Goal: Task Accomplishment & Management: Complete application form

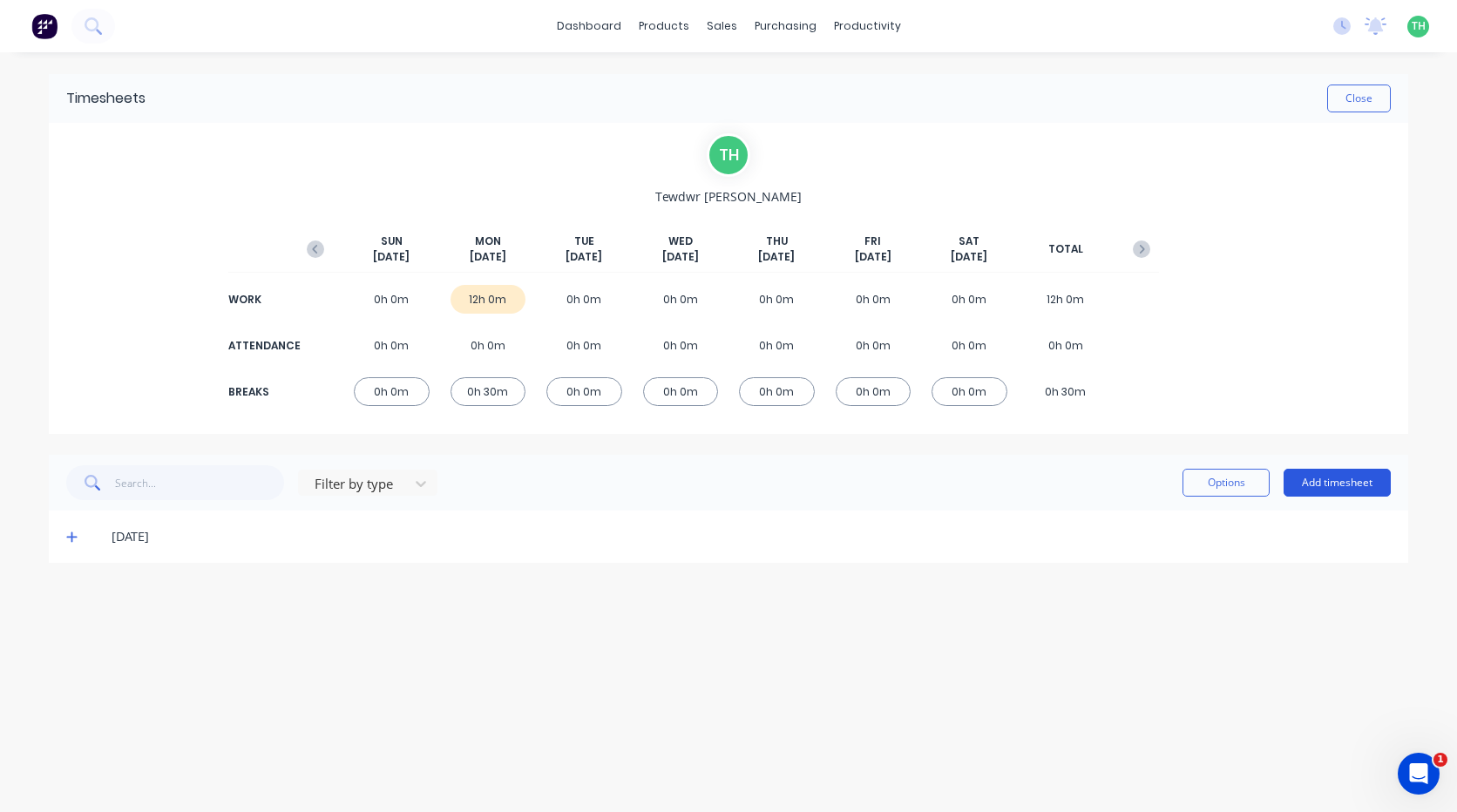
click at [1350, 475] on button "Add timesheet" at bounding box center [1337, 483] width 107 height 27
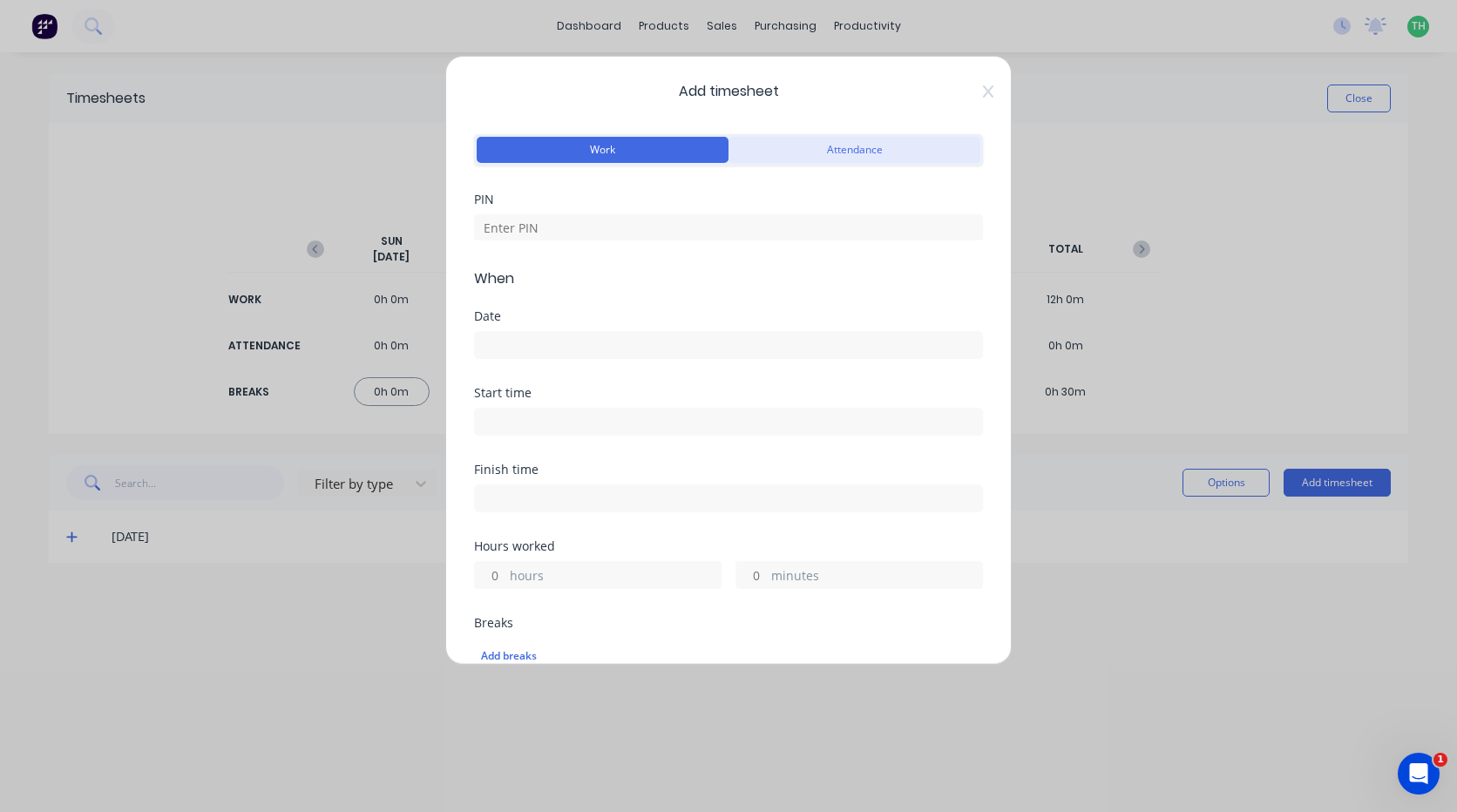
click at [822, 151] on button "Attendance" at bounding box center [854, 149] width 252 height 27
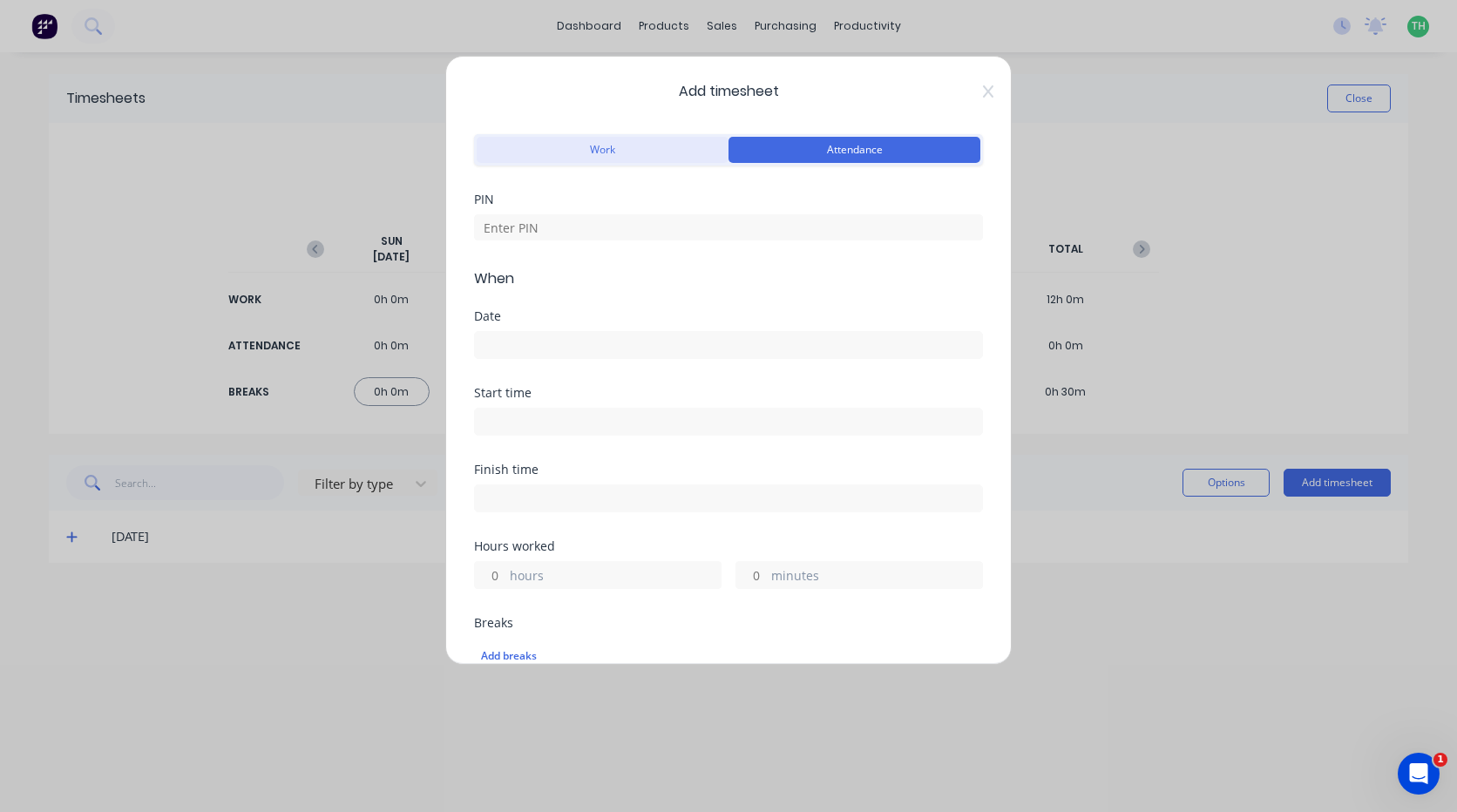
click at [620, 154] on button "Work" at bounding box center [603, 149] width 252 height 27
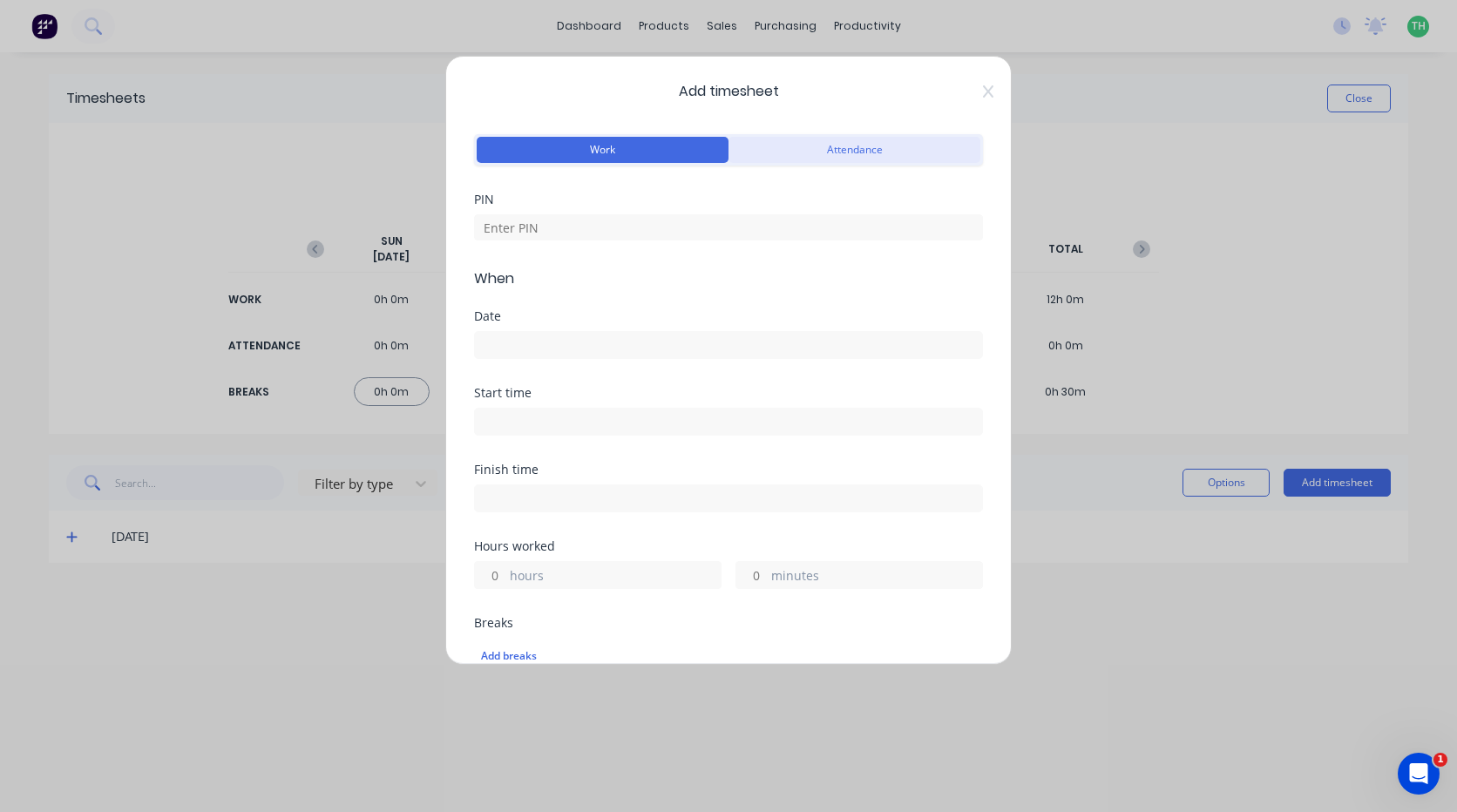
click at [768, 146] on button "Attendance" at bounding box center [854, 149] width 252 height 27
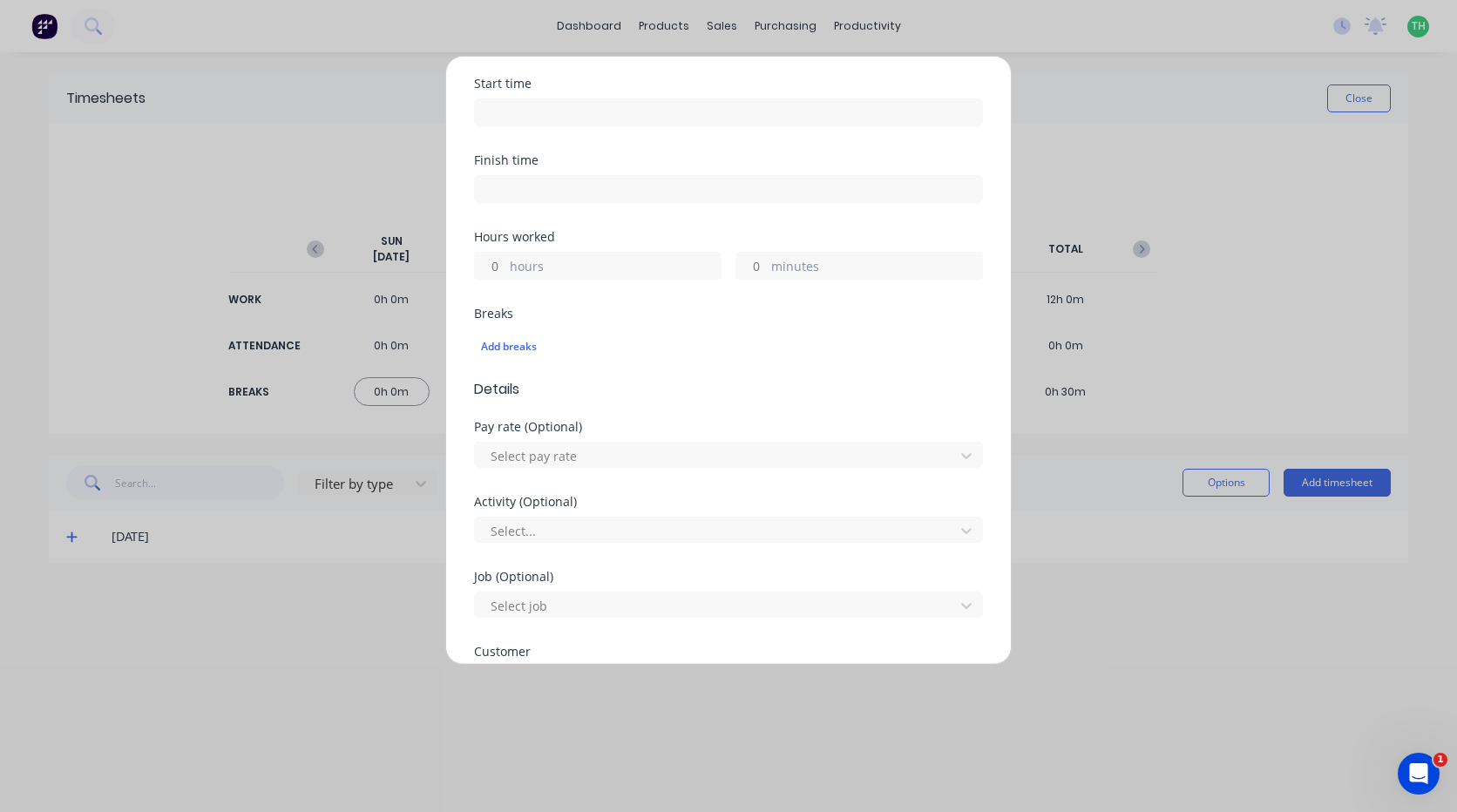
scroll to position [298, 0]
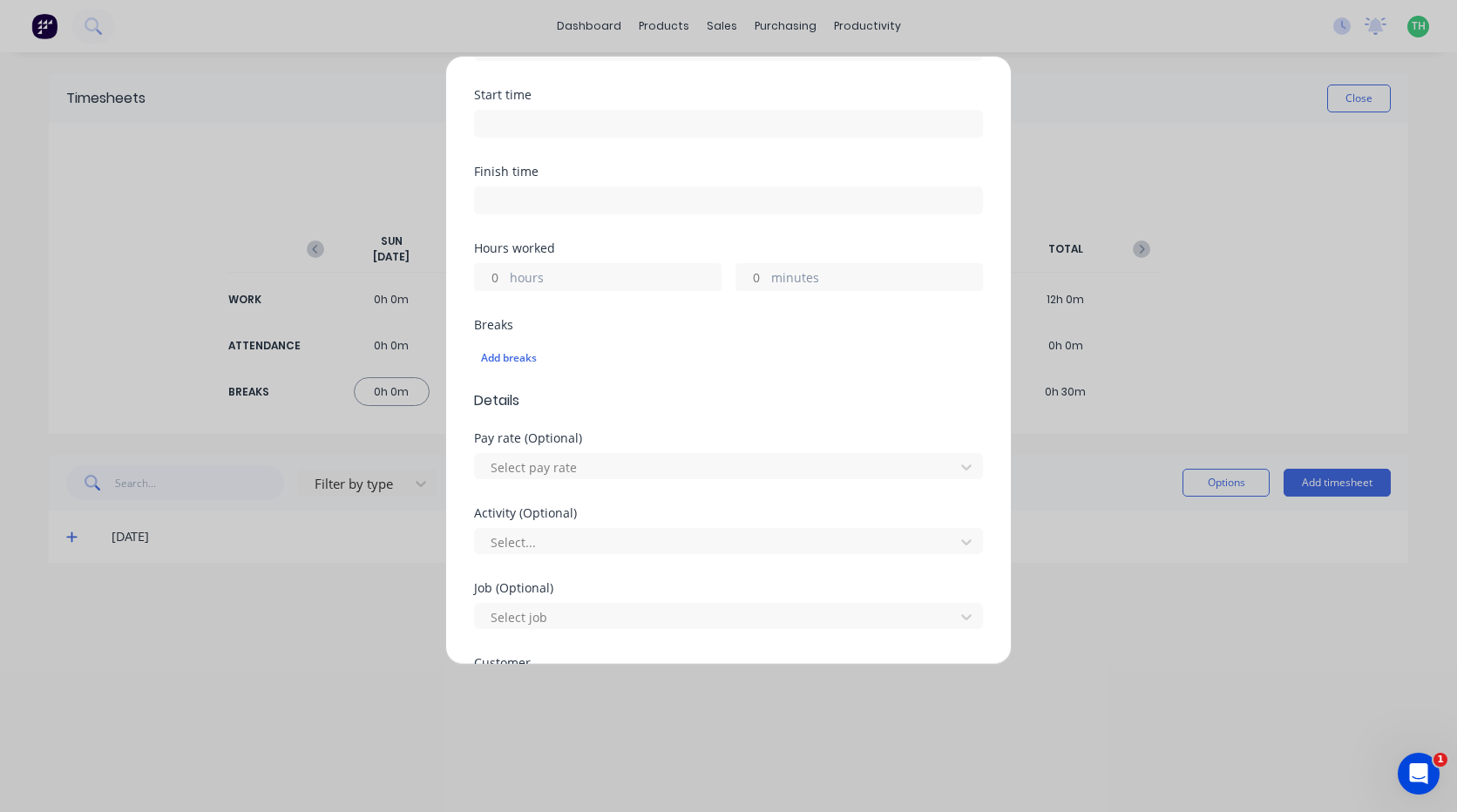
click at [631, 135] on input at bounding box center [728, 124] width 508 height 27
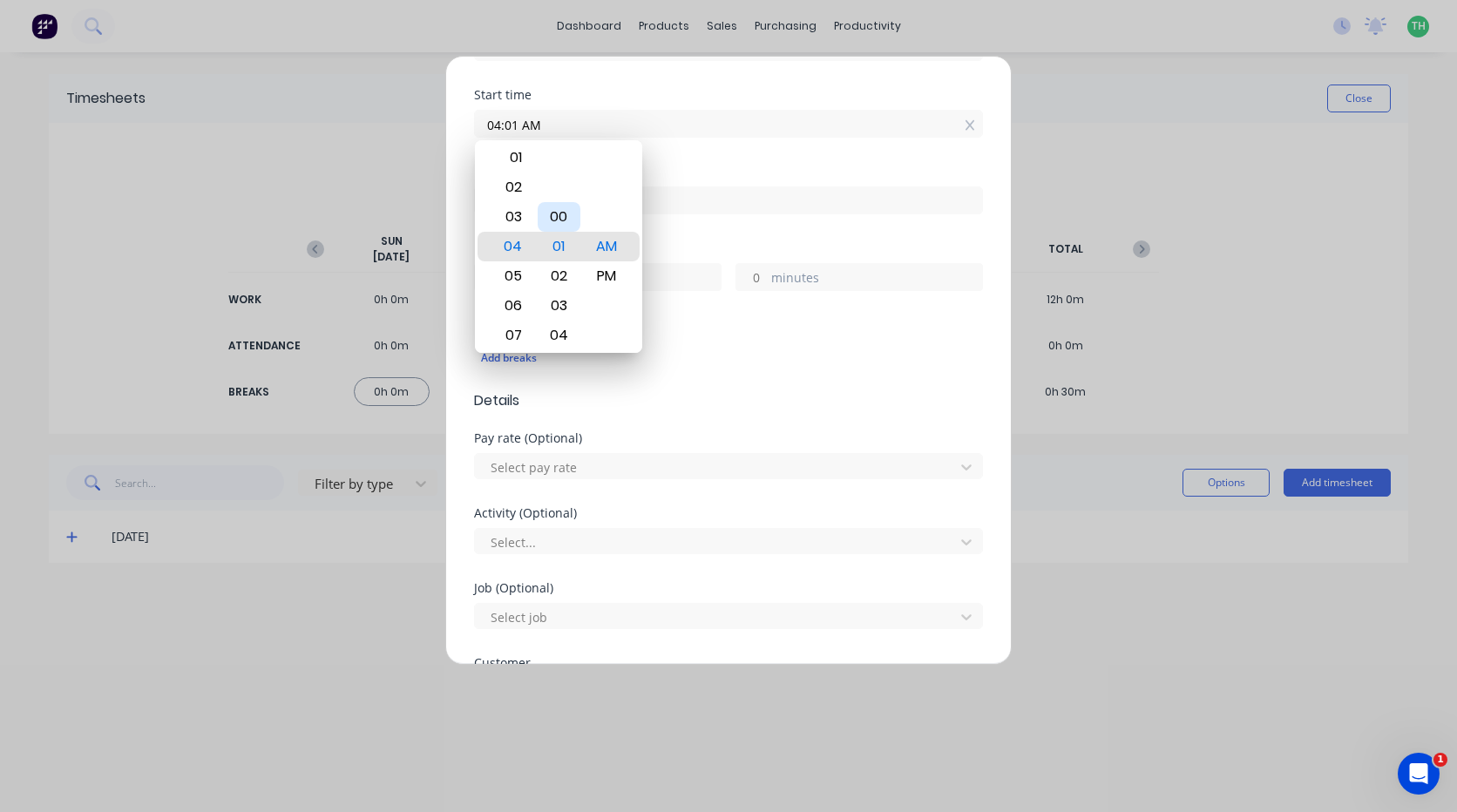
click at [569, 222] on div "00" at bounding box center [559, 217] width 42 height 29
type input "04:00 AM"
click at [687, 230] on div "Finish time" at bounding box center [728, 204] width 509 height 77
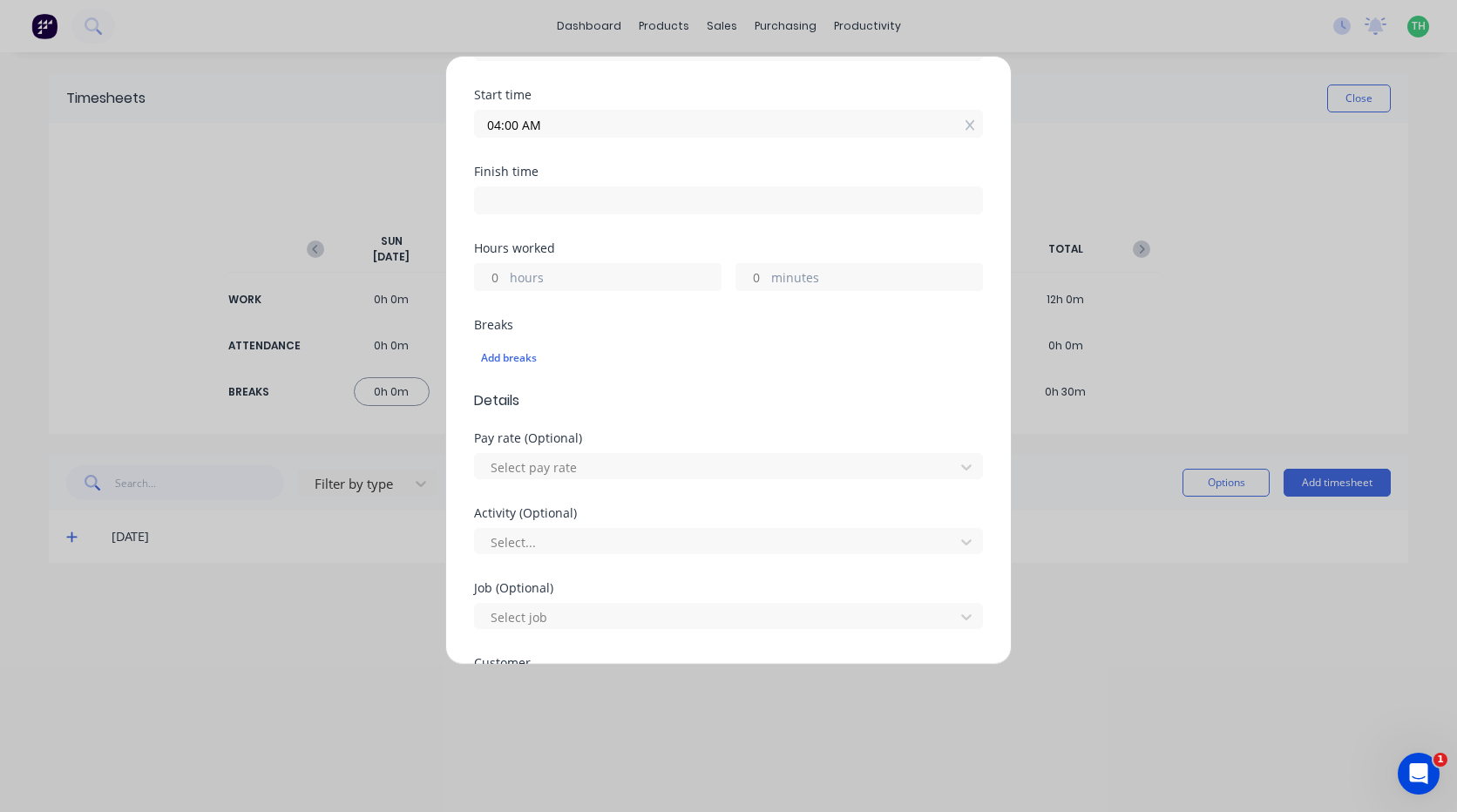
click at [539, 203] on input at bounding box center [728, 200] width 508 height 27
type input "06:14 AM"
type input "2"
type input "14"
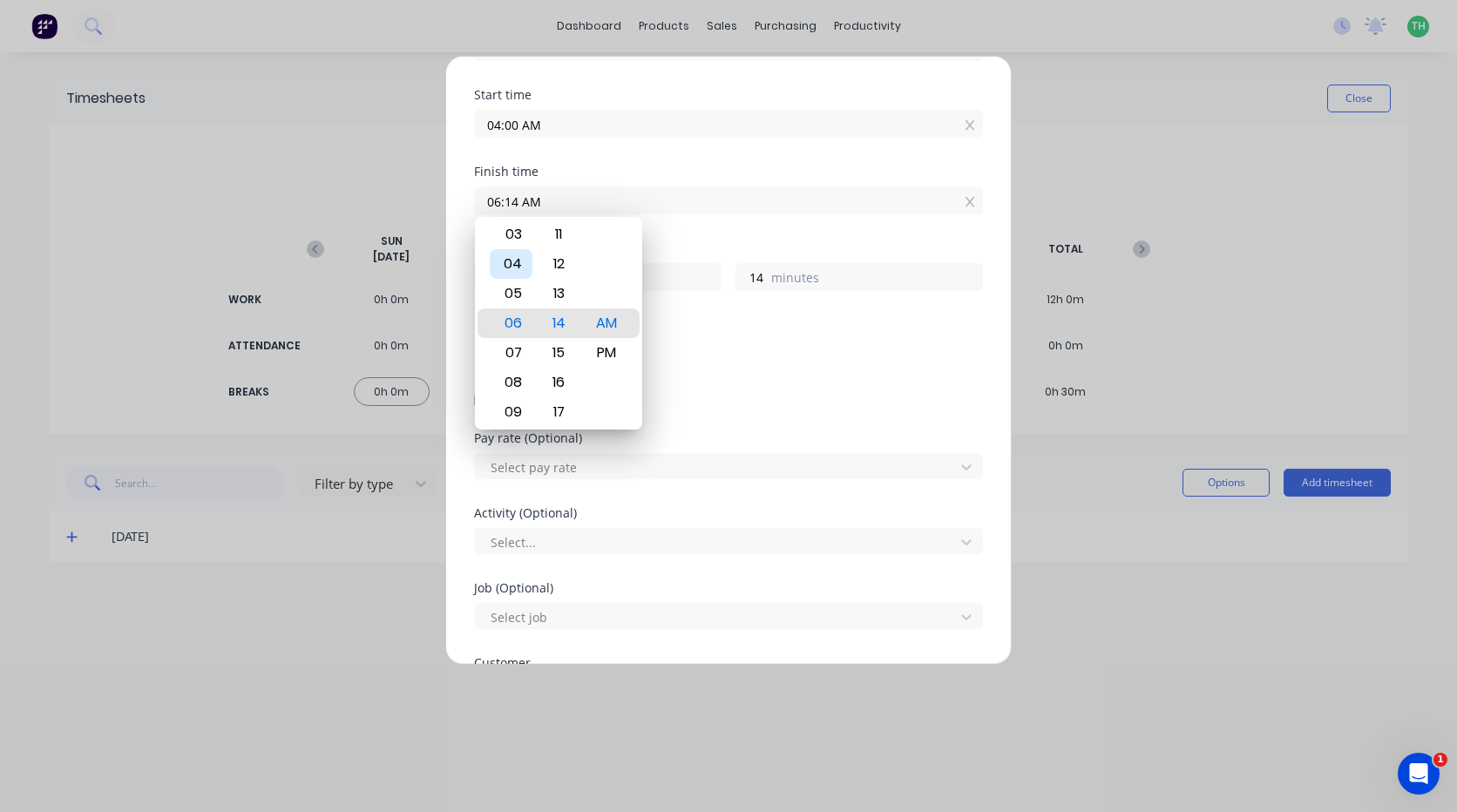
click at [514, 251] on div "04" at bounding box center [511, 264] width 42 height 29
type input "04:14 AM"
type input "0"
type input "04:16 AM"
type input "16"
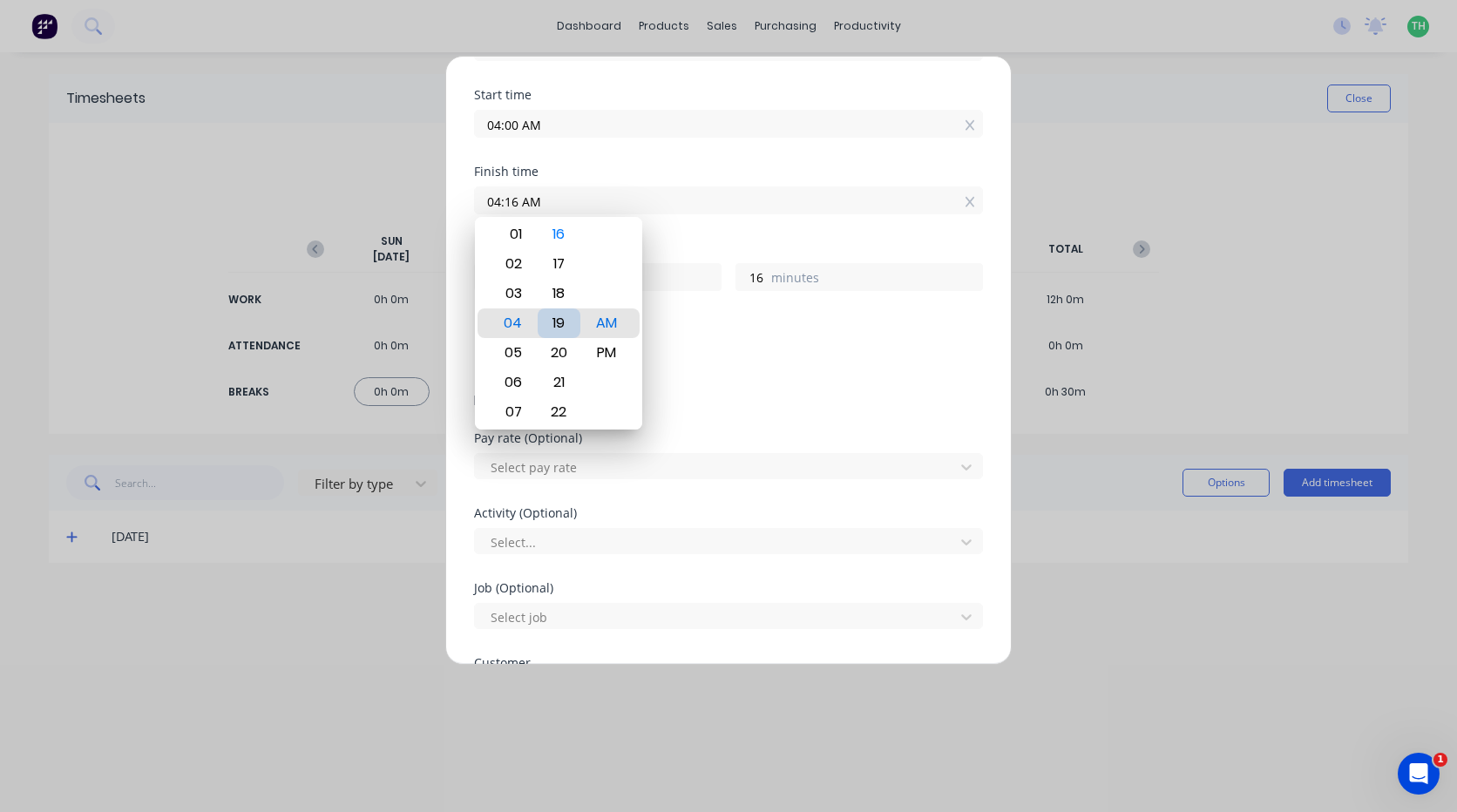
type input "04:19 AM"
type input "19"
type input "04:21 AM"
type input "21"
type input "04:23 AM"
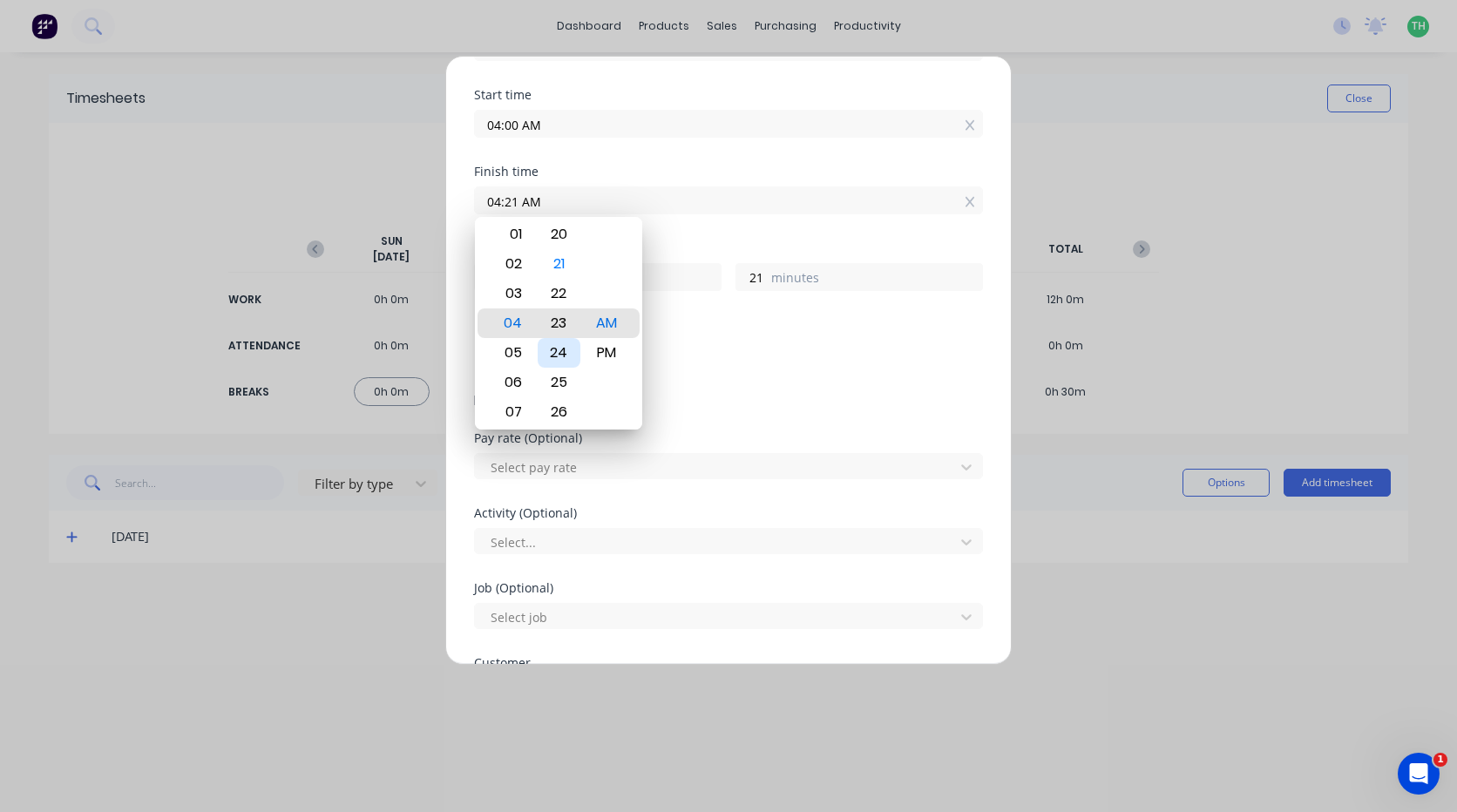
type input "23"
type input "04:26 AM"
type input "26"
type input "04:29 AM"
type input "29"
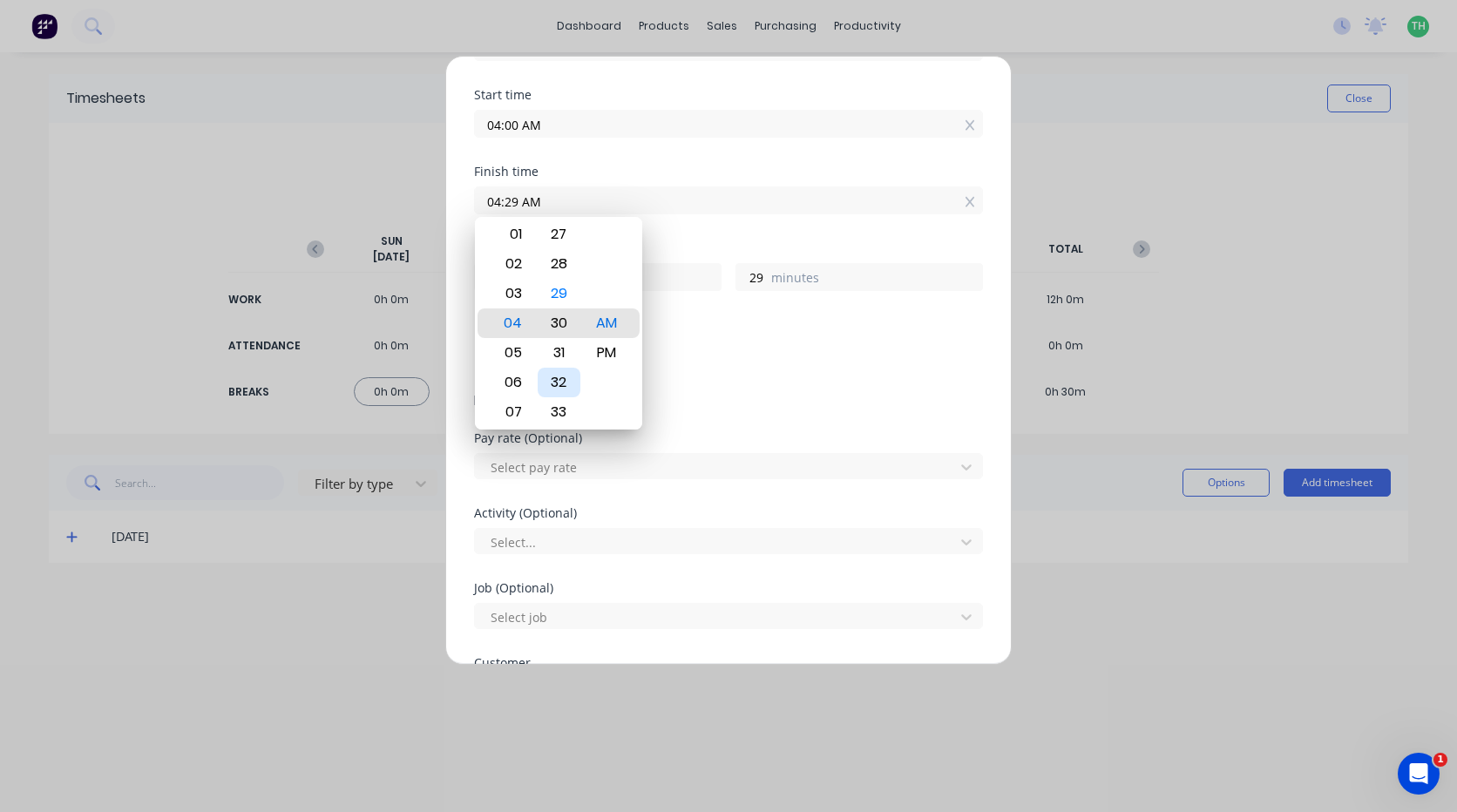
type input "04:30 AM"
type input "30"
click at [597, 356] on div "PM" at bounding box center [607, 352] width 42 height 29
type input "04:30 PM"
type input "12"
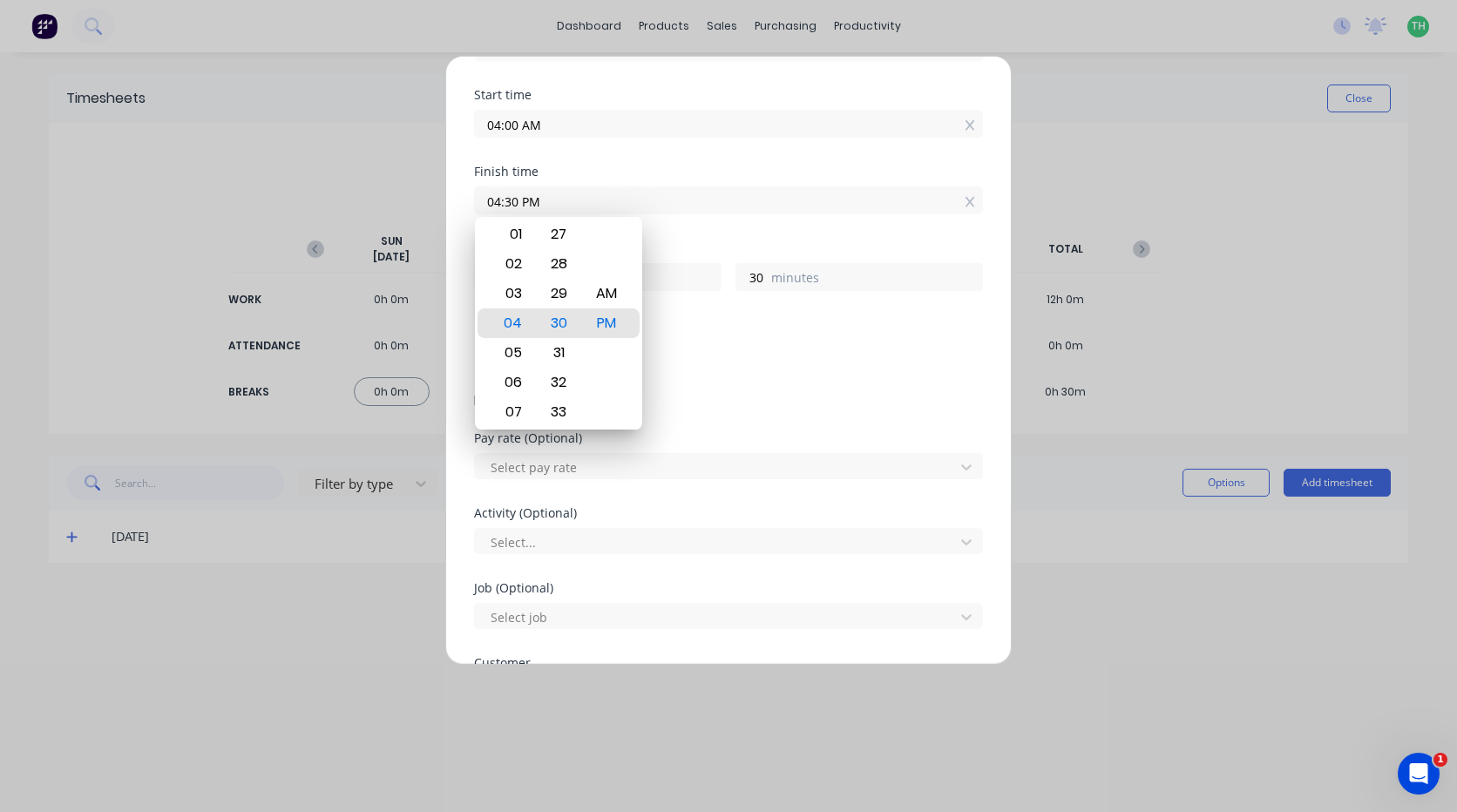
click at [676, 339] on div "Add breaks" at bounding box center [728, 356] width 509 height 41
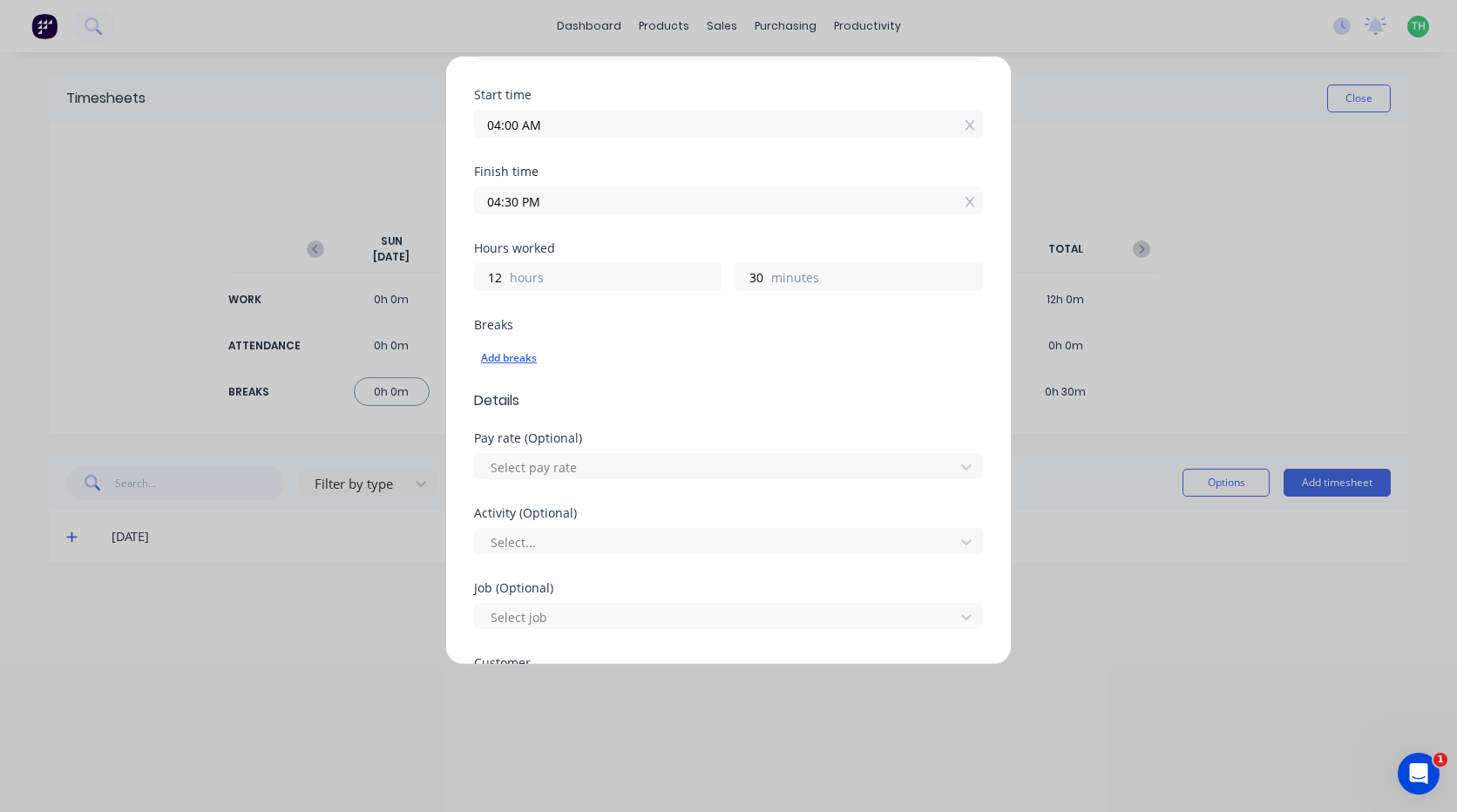
click at [505, 367] on div "Add breaks" at bounding box center [728, 357] width 495 height 23
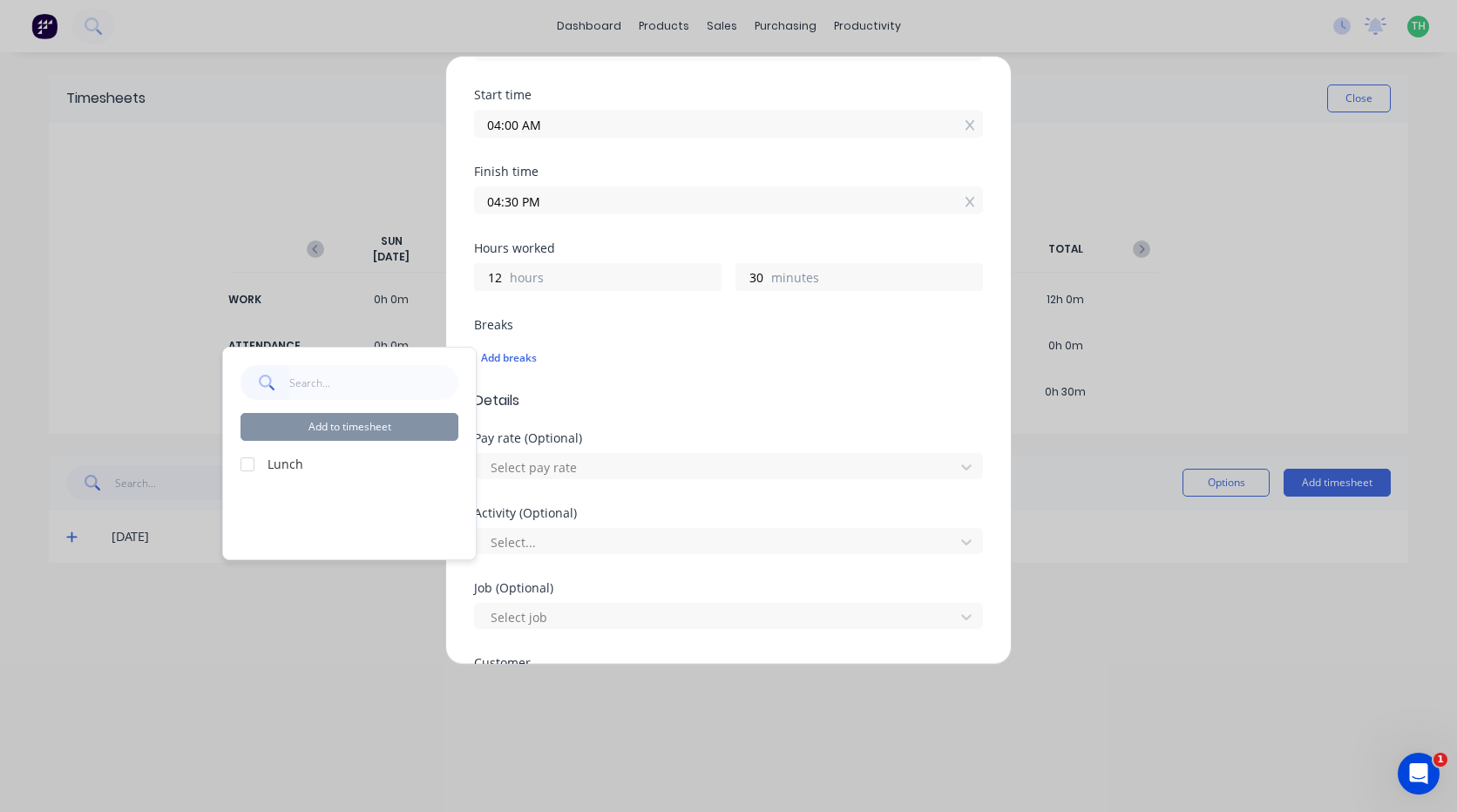
click at [252, 460] on div at bounding box center [247, 464] width 35 height 35
click at [388, 423] on button "Add to timesheet" at bounding box center [350, 427] width 218 height 27
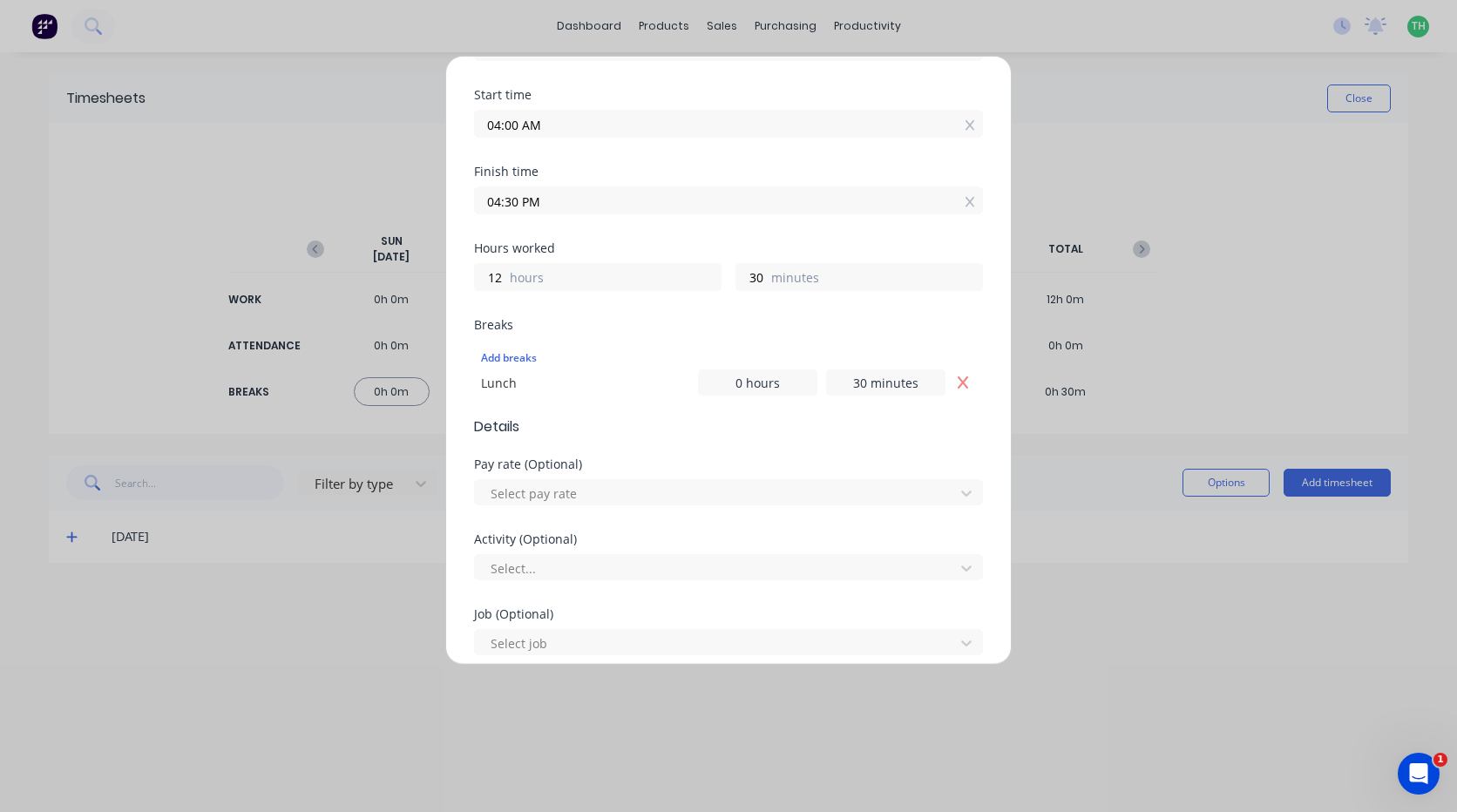
scroll to position [0, 0]
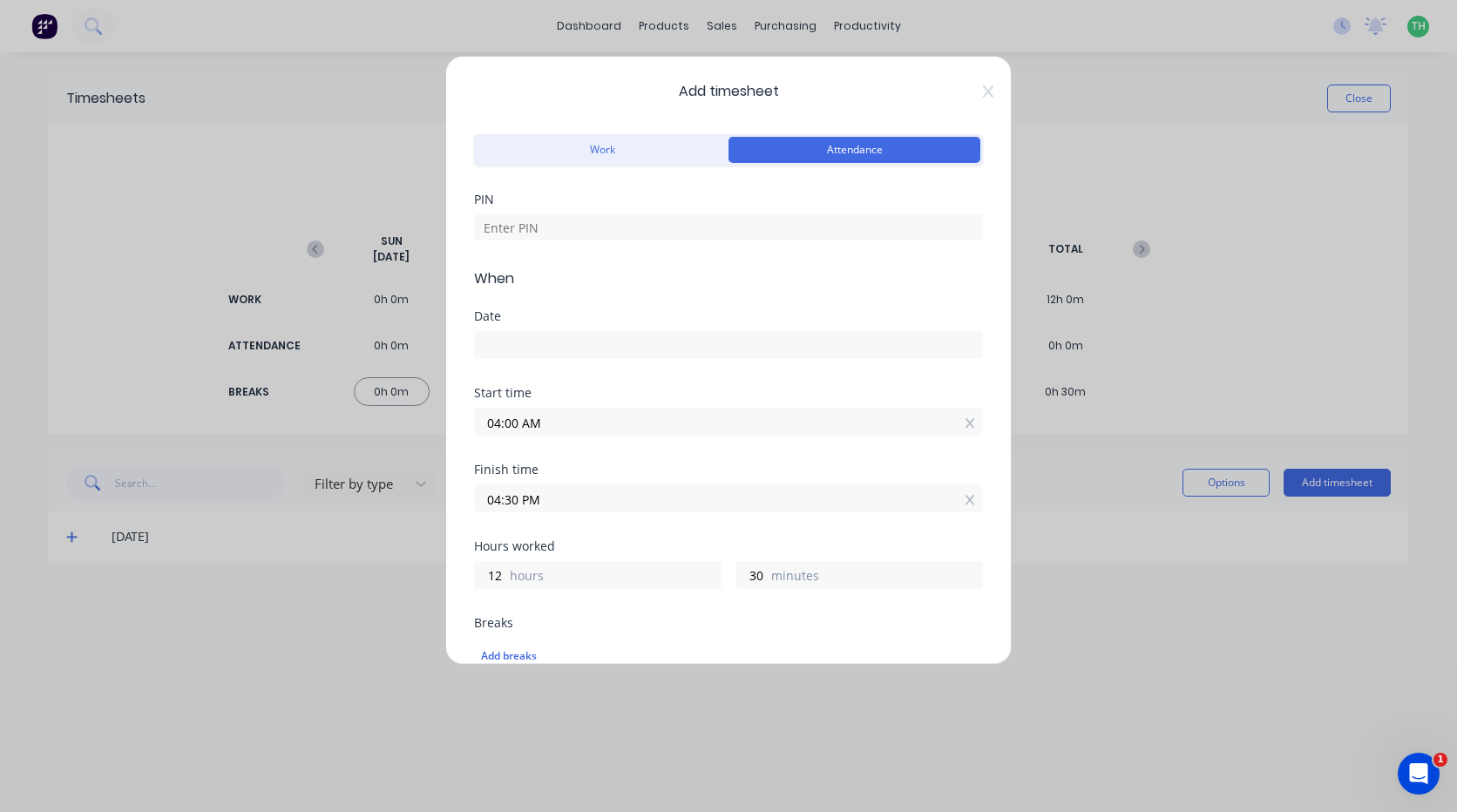
click at [641, 360] on div "Date" at bounding box center [728, 349] width 509 height 77
click at [631, 343] on input at bounding box center [728, 345] width 508 height 27
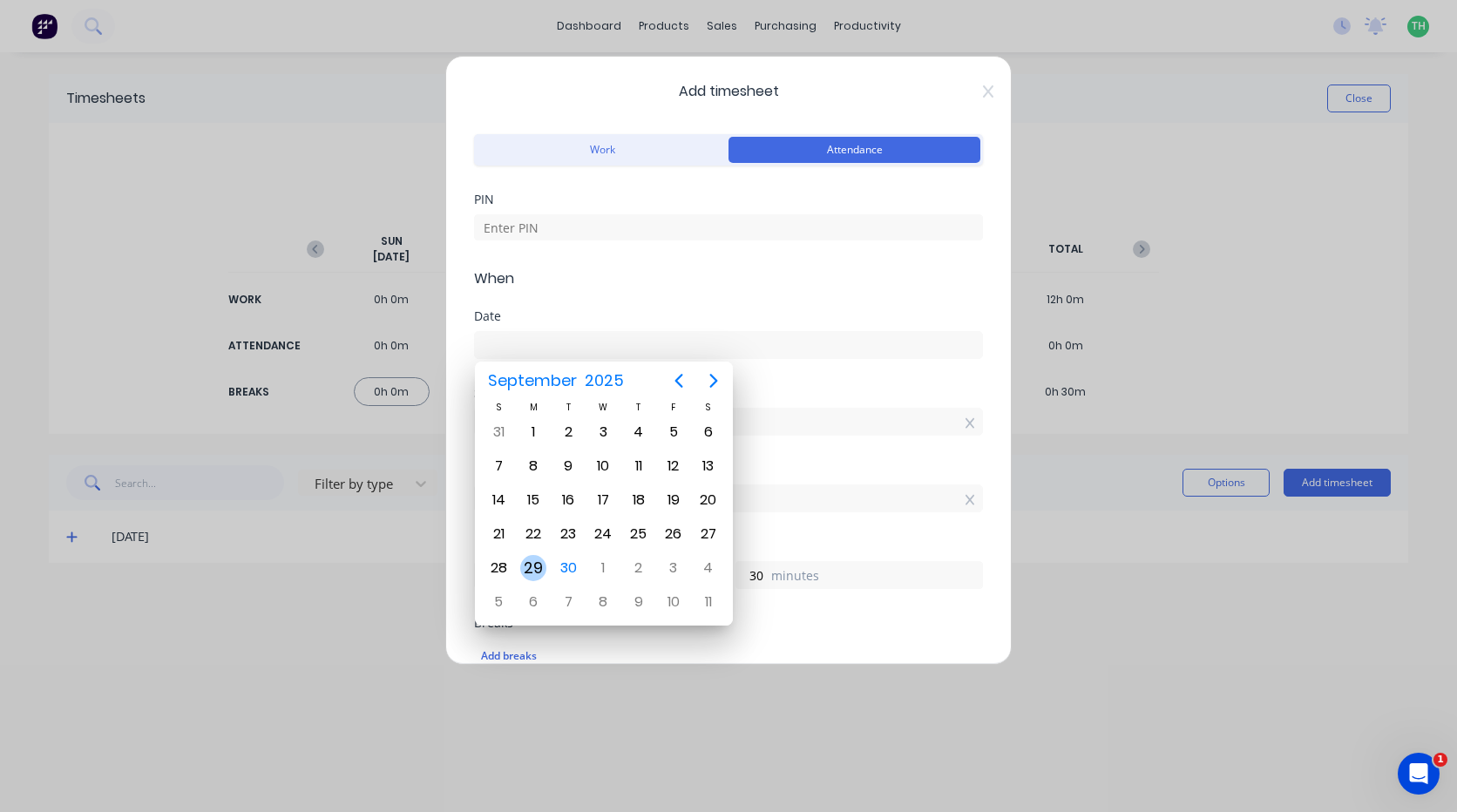
click at [529, 568] on div "29" at bounding box center [533, 568] width 27 height 27
type input "[DATE]"
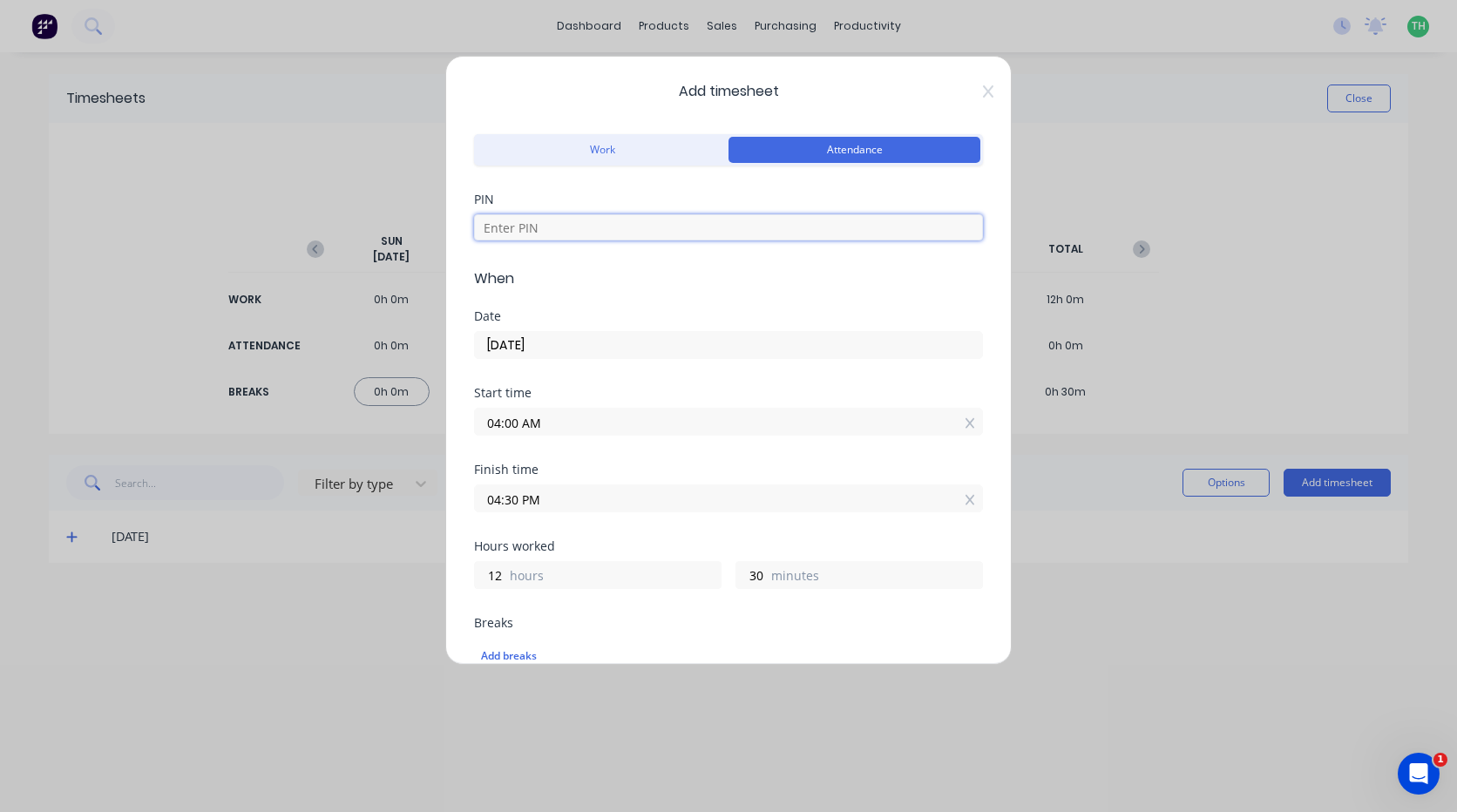
click at [586, 231] on input at bounding box center [728, 227] width 509 height 27
type input "2711"
click at [648, 373] on div "Date [DATE]" at bounding box center [728, 349] width 509 height 77
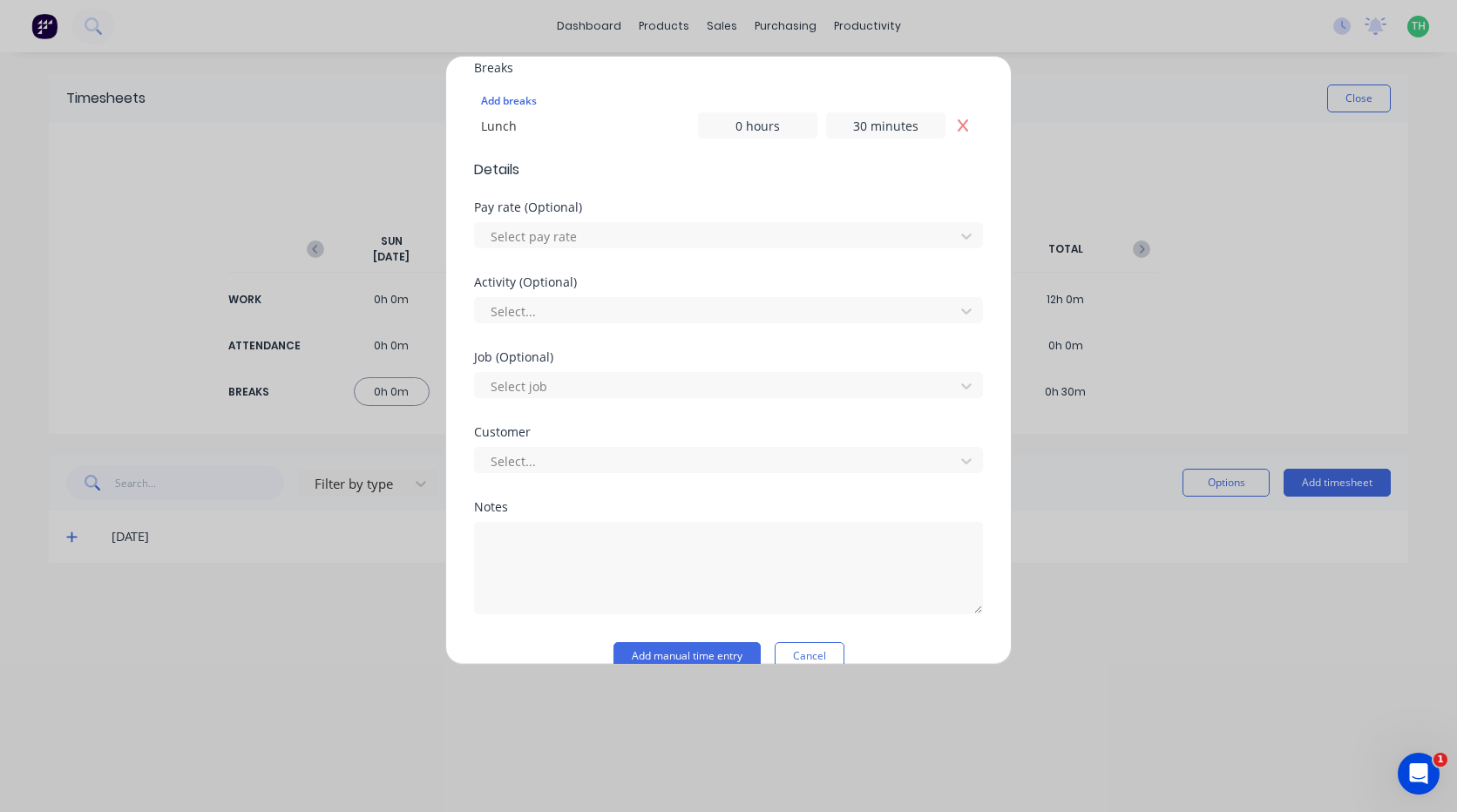
scroll to position [586, 0]
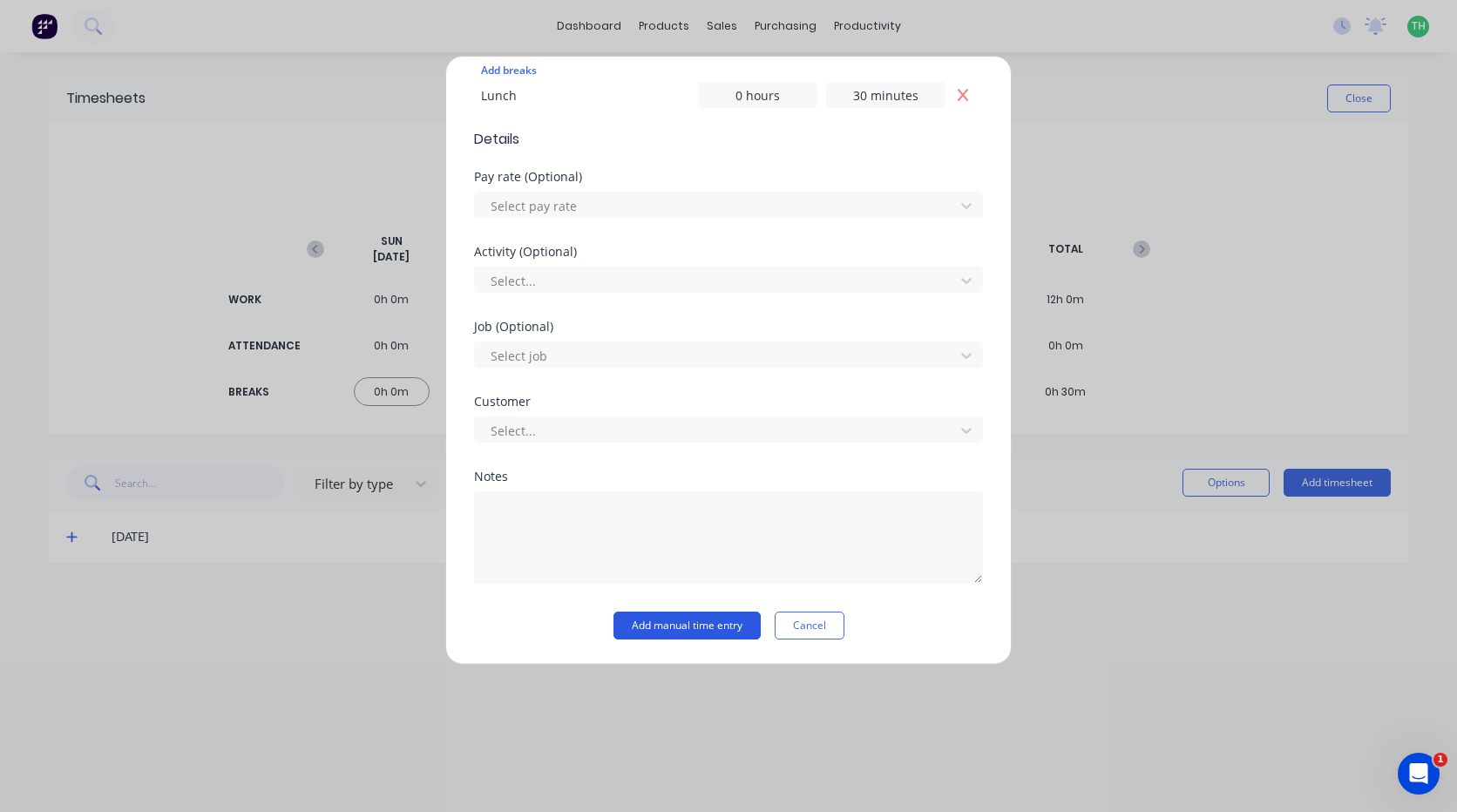
click at [668, 627] on button "Add manual time entry" at bounding box center [687, 625] width 147 height 27
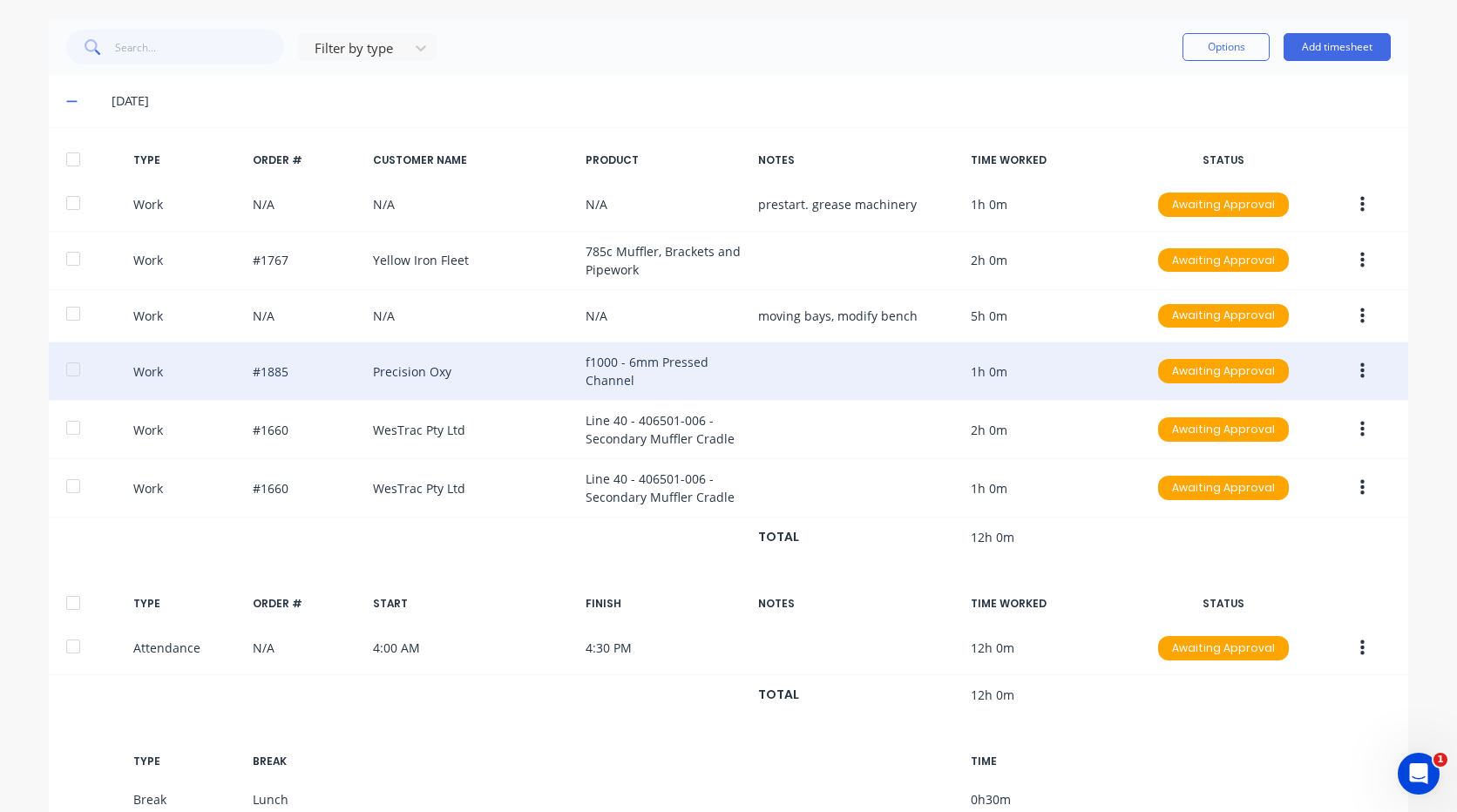
scroll to position [523, 0]
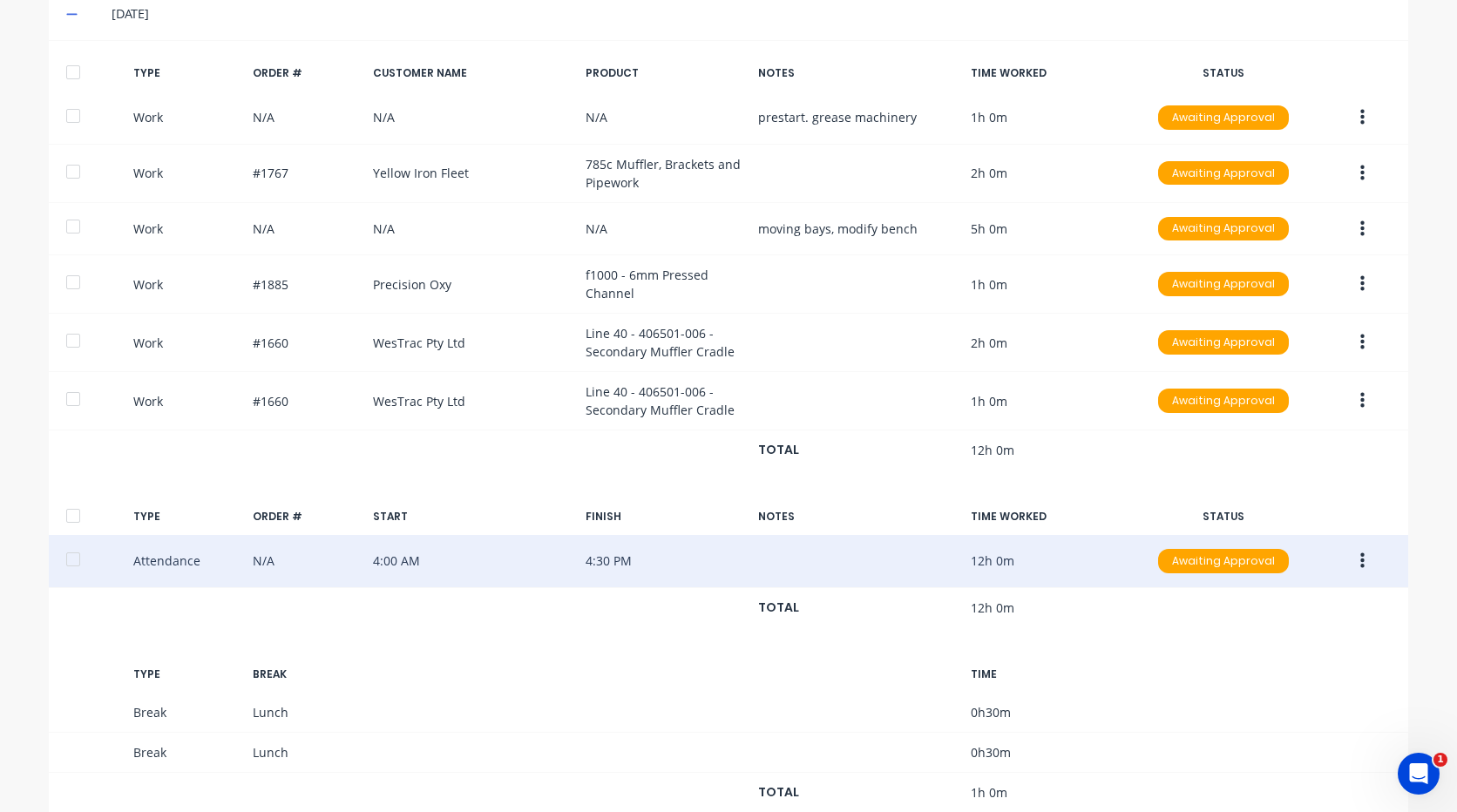
click at [1361, 562] on icon "button" at bounding box center [1363, 562] width 4 height 16
click at [1284, 602] on div "Delete" at bounding box center [1300, 600] width 135 height 26
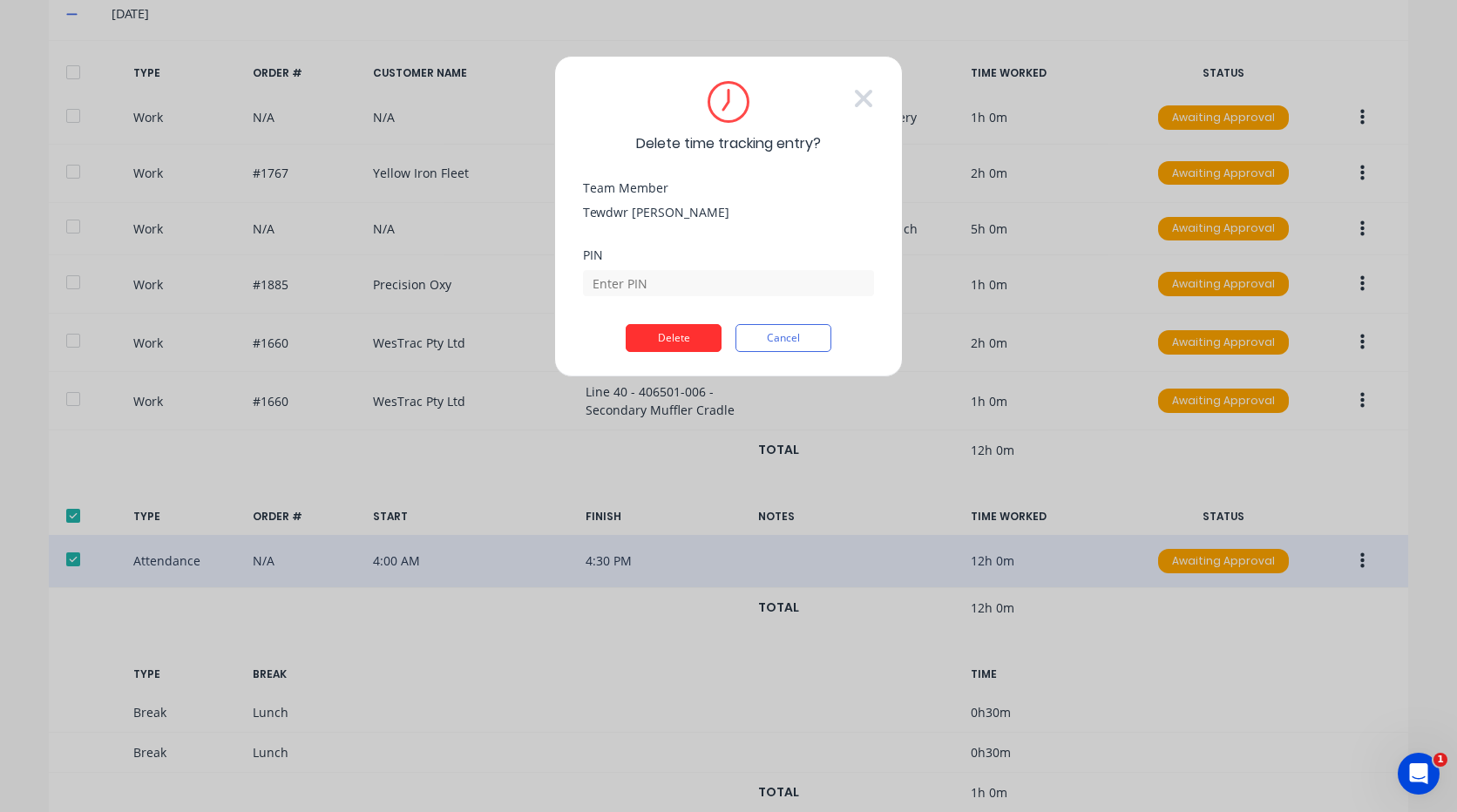
click at [658, 331] on button "Delete" at bounding box center [674, 338] width 96 height 27
click at [661, 286] on input at bounding box center [728, 283] width 291 height 27
type input "2711"
click at [625, 338] on button "Delete" at bounding box center [674, 352] width 96 height 27
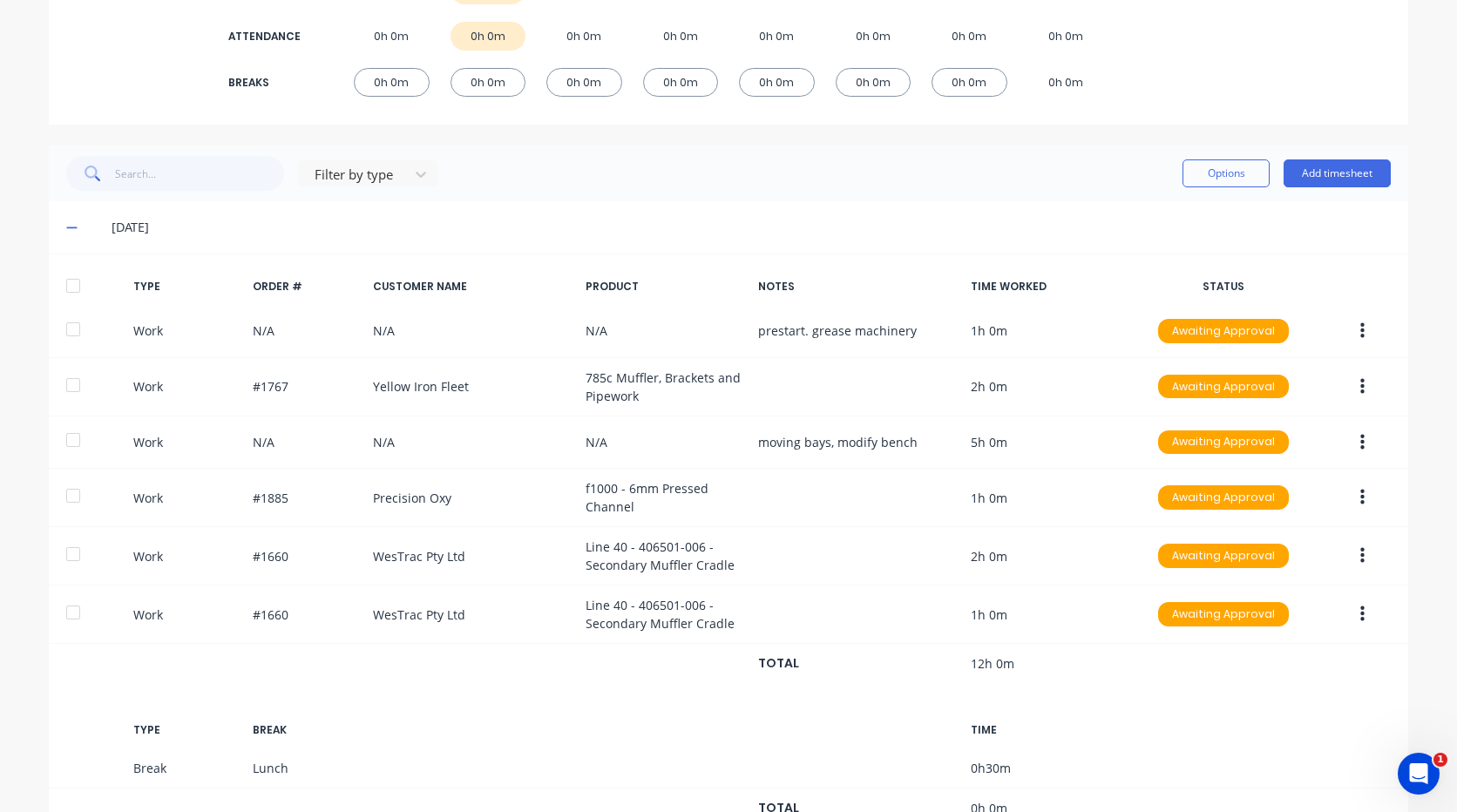
scroll to position [114, 0]
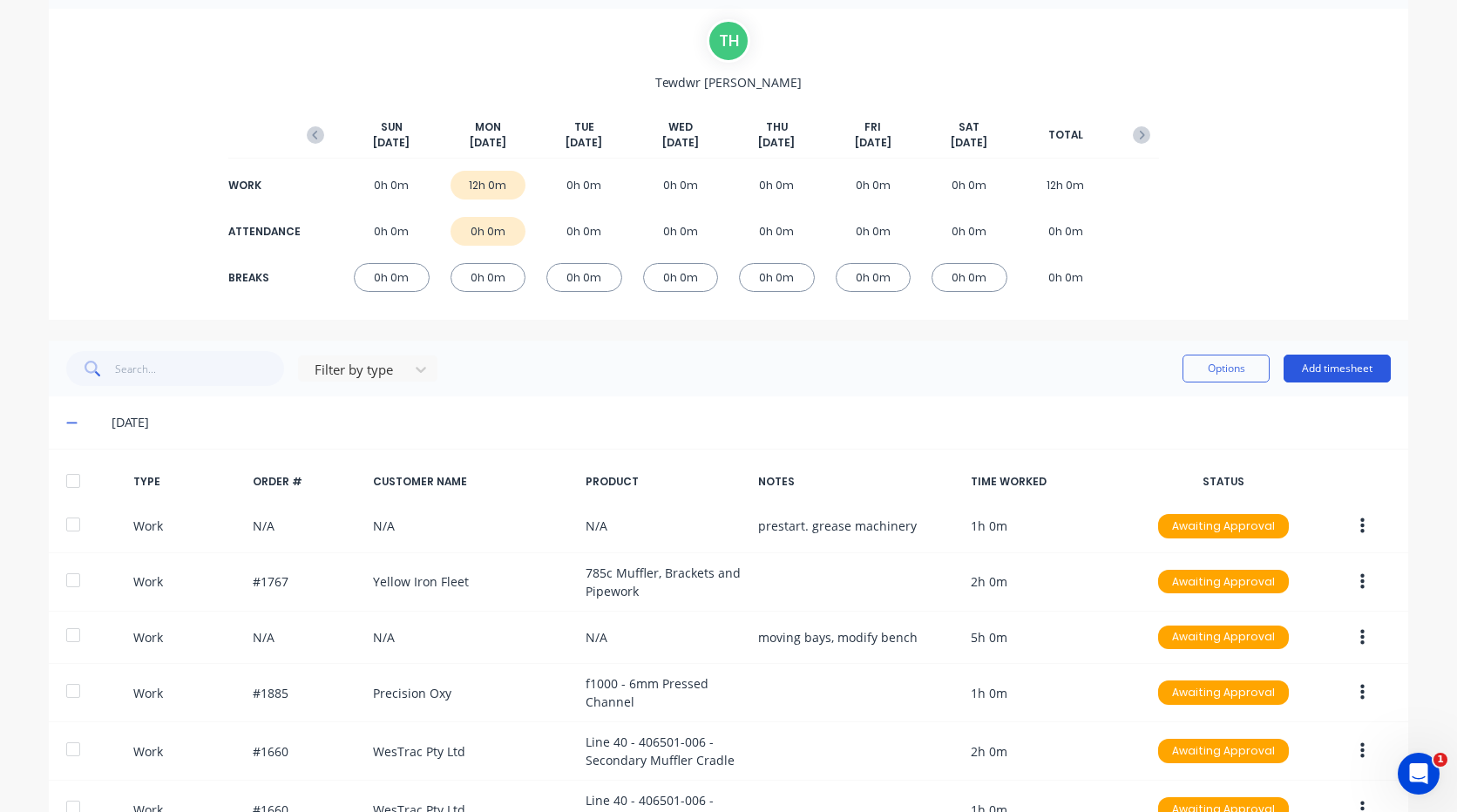
click at [1313, 362] on button "Add timesheet" at bounding box center [1337, 368] width 107 height 27
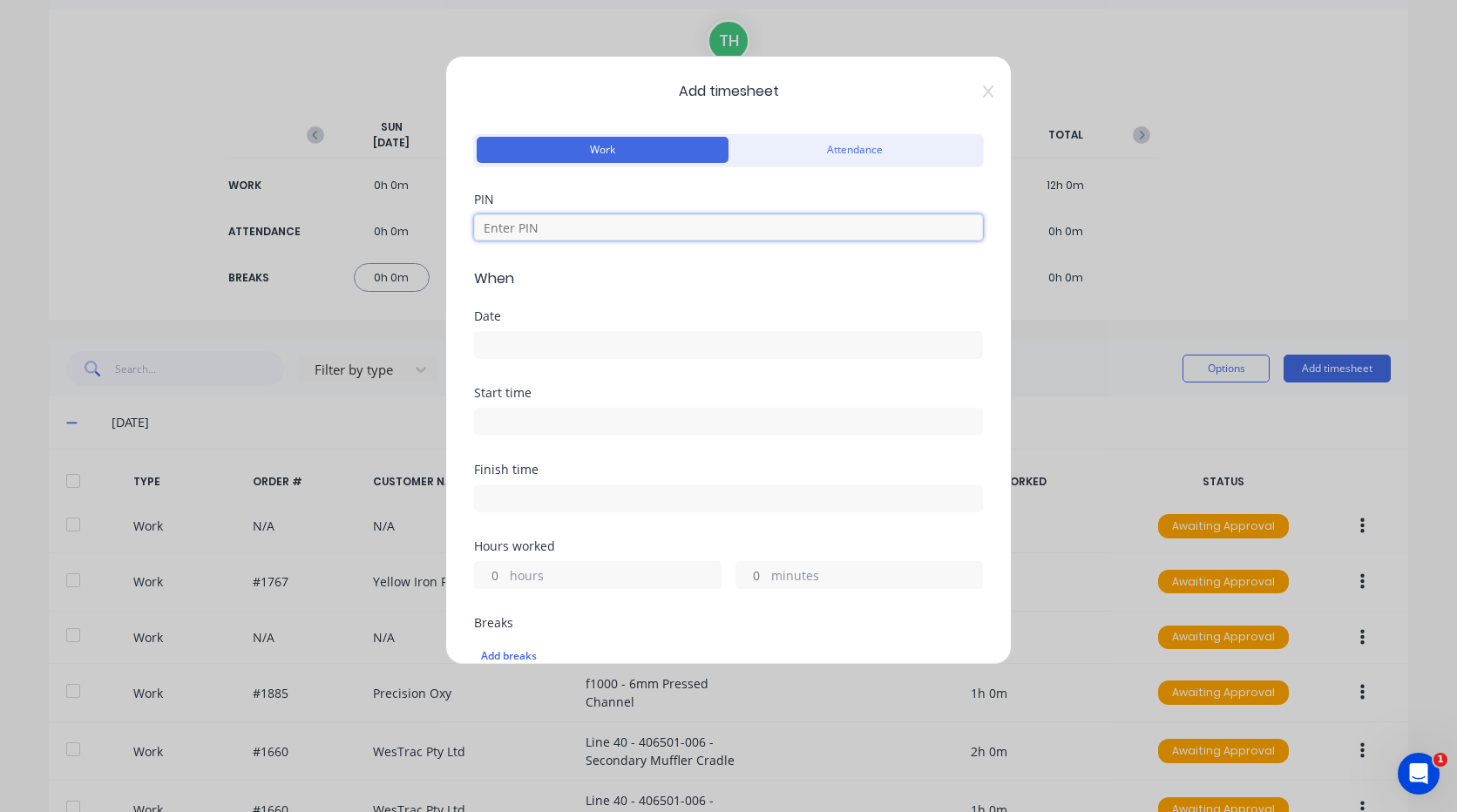
click at [551, 228] on input at bounding box center [728, 227] width 509 height 27
click at [983, 89] on icon at bounding box center [988, 91] width 11 height 14
